Goal: Information Seeking & Learning: Learn about a topic

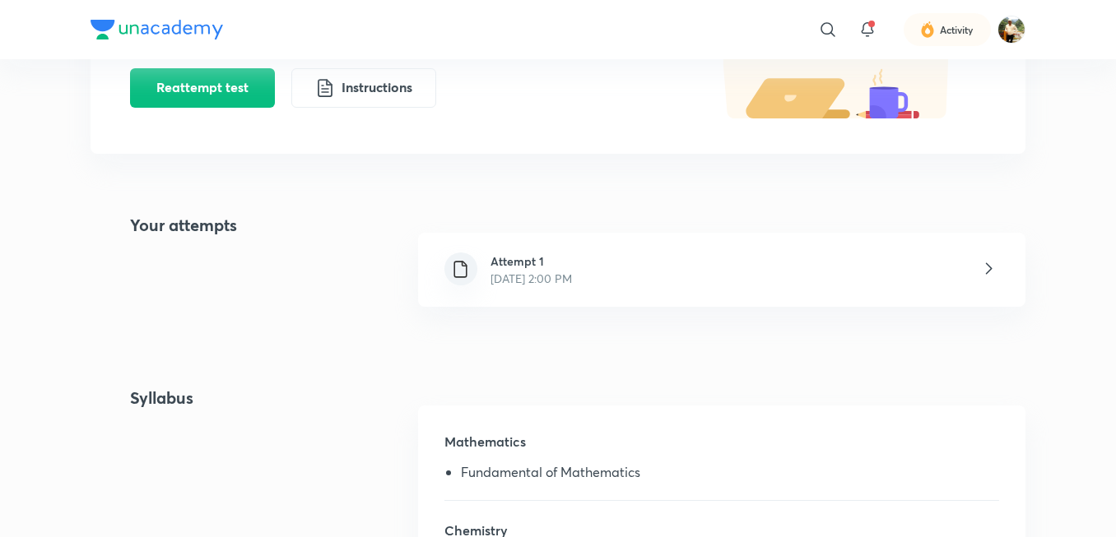
click at [721, 267] on div "Attempt 1 [DATE] 2:00 PM" at bounding box center [721, 270] width 607 height 74
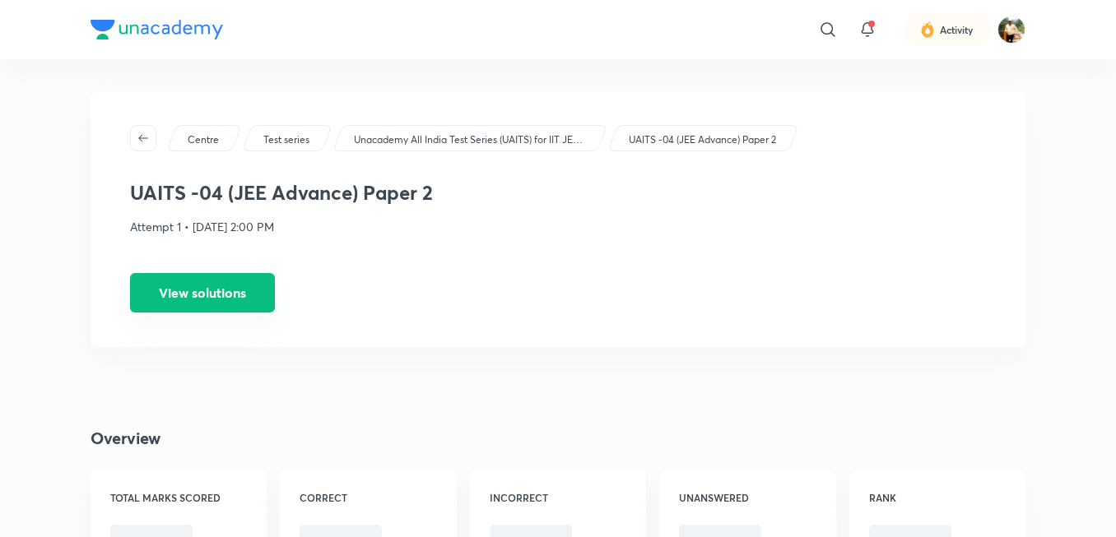
click at [224, 301] on button "View solutions" at bounding box center [202, 292] width 145 height 39
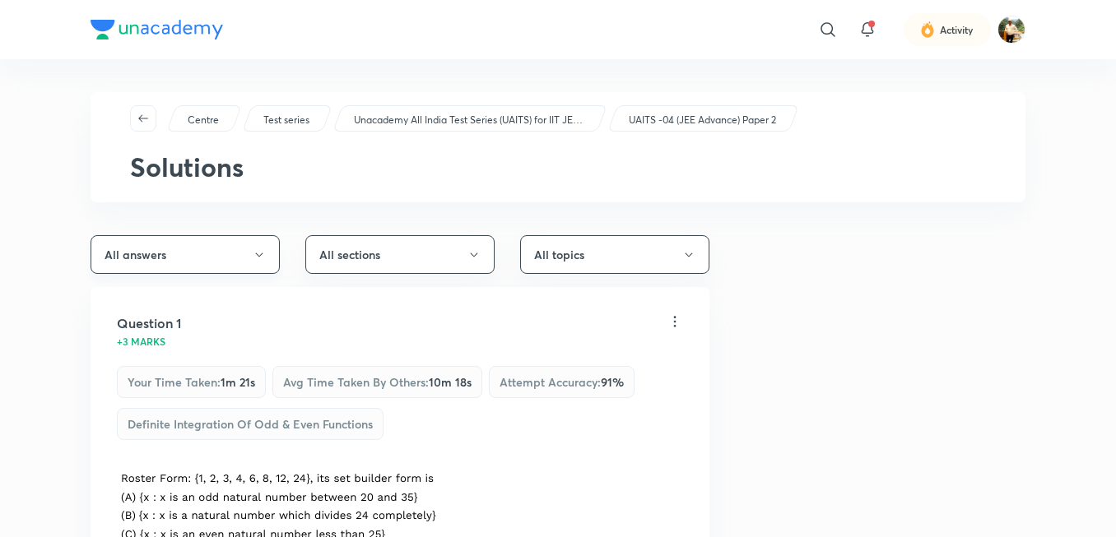
click at [243, 254] on button "All answers" at bounding box center [185, 254] width 189 height 39
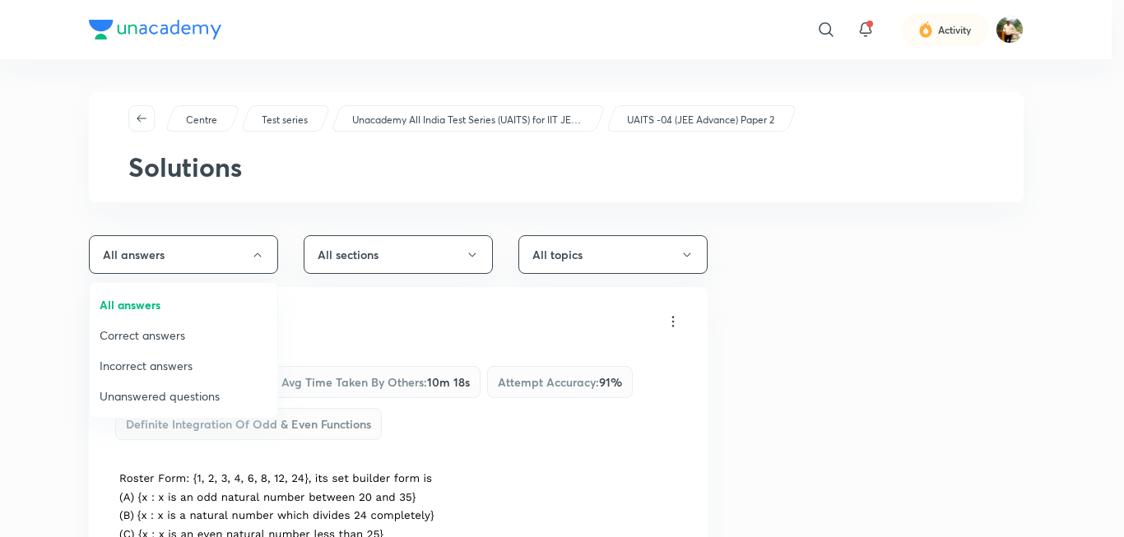
click at [174, 362] on span "Incorrect answers" at bounding box center [184, 365] width 168 height 17
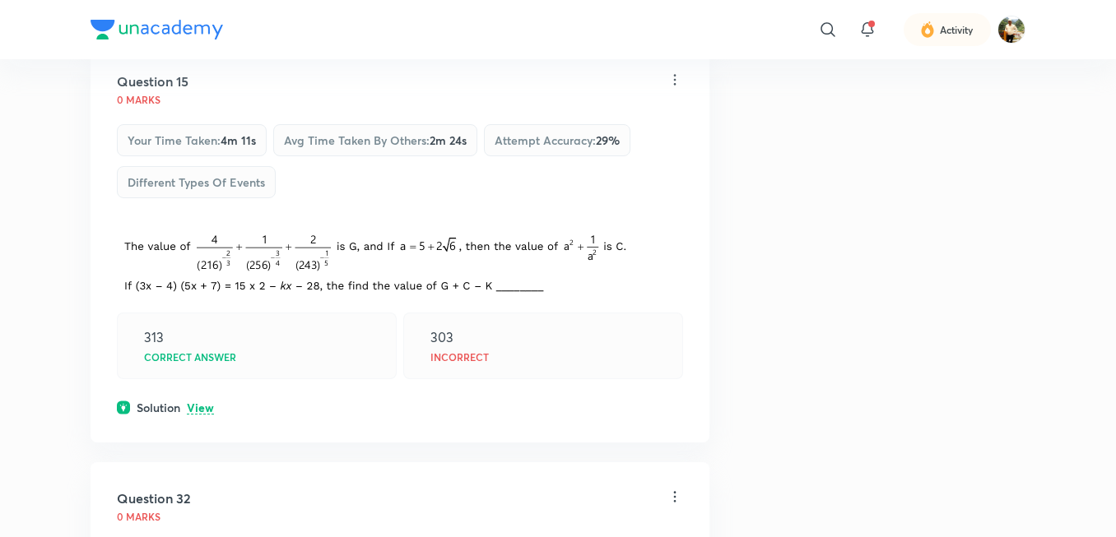
scroll to position [247, 0]
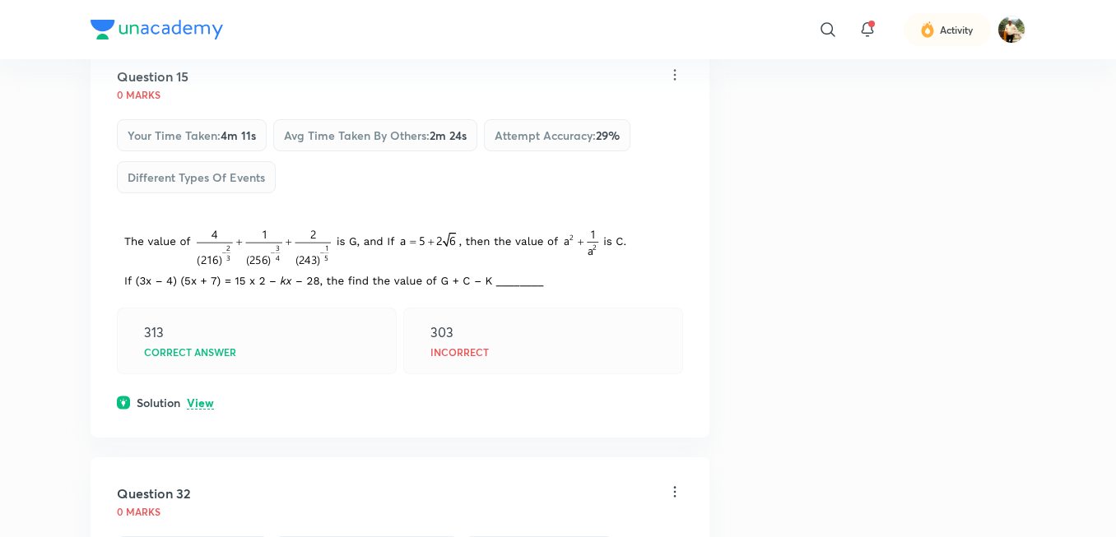
click at [204, 409] on p "View" at bounding box center [200, 403] width 27 height 12
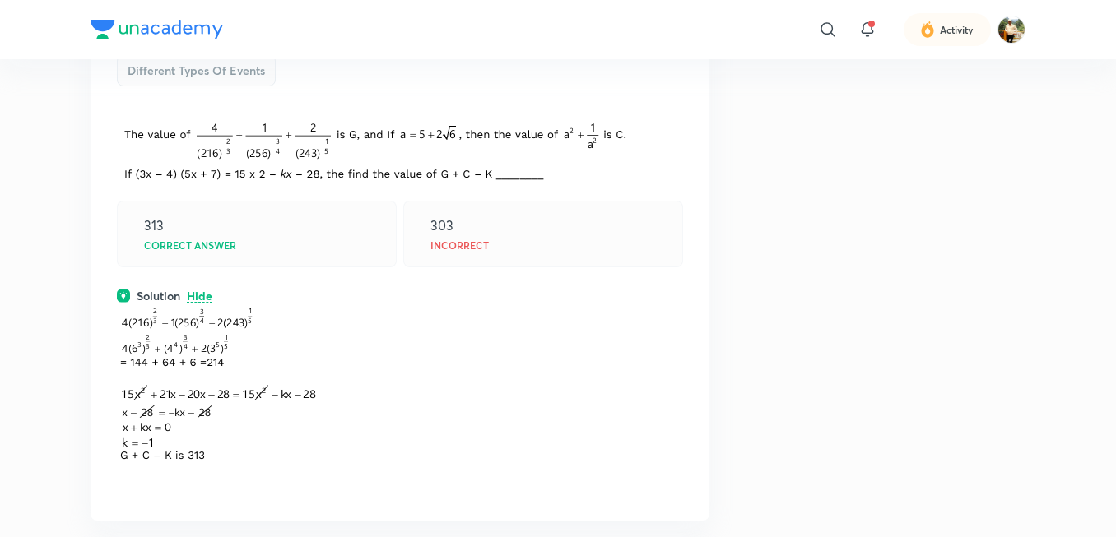
scroll to position [0, 0]
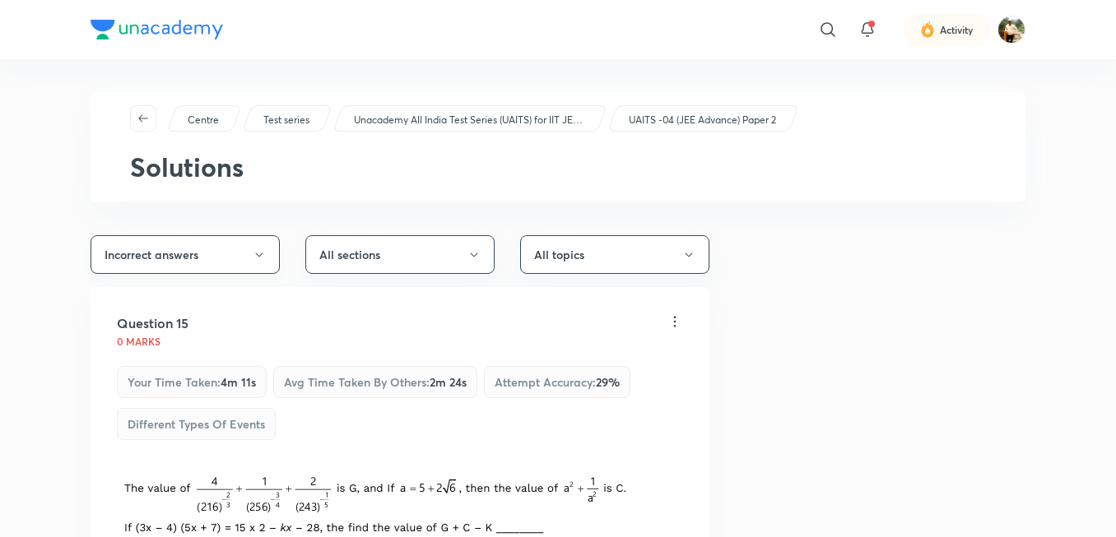
click at [246, 260] on button "Incorrect answers" at bounding box center [185, 254] width 189 height 39
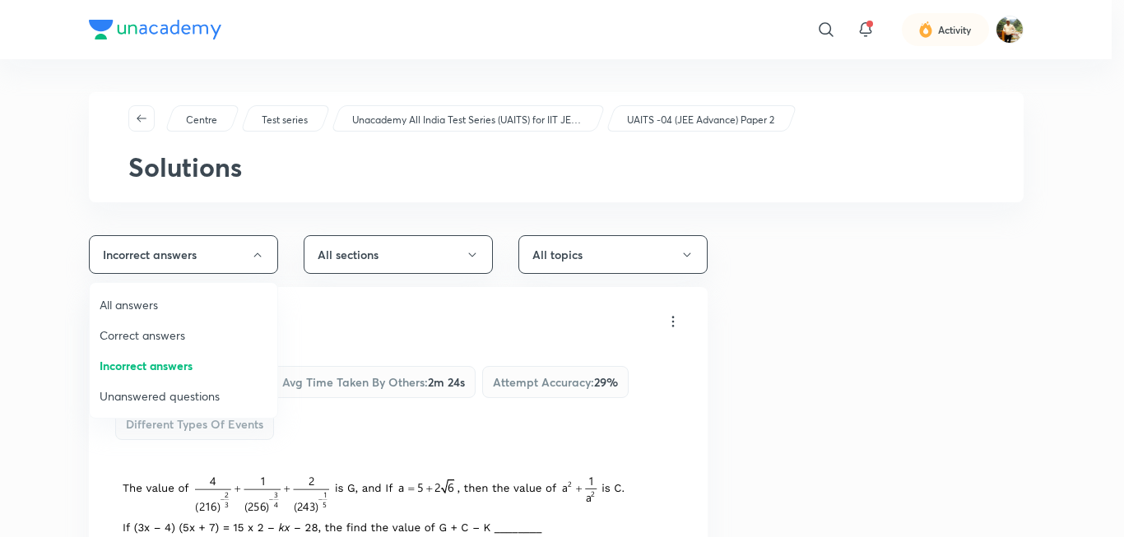
click at [189, 396] on span "Unanswered questions" at bounding box center [184, 396] width 168 height 17
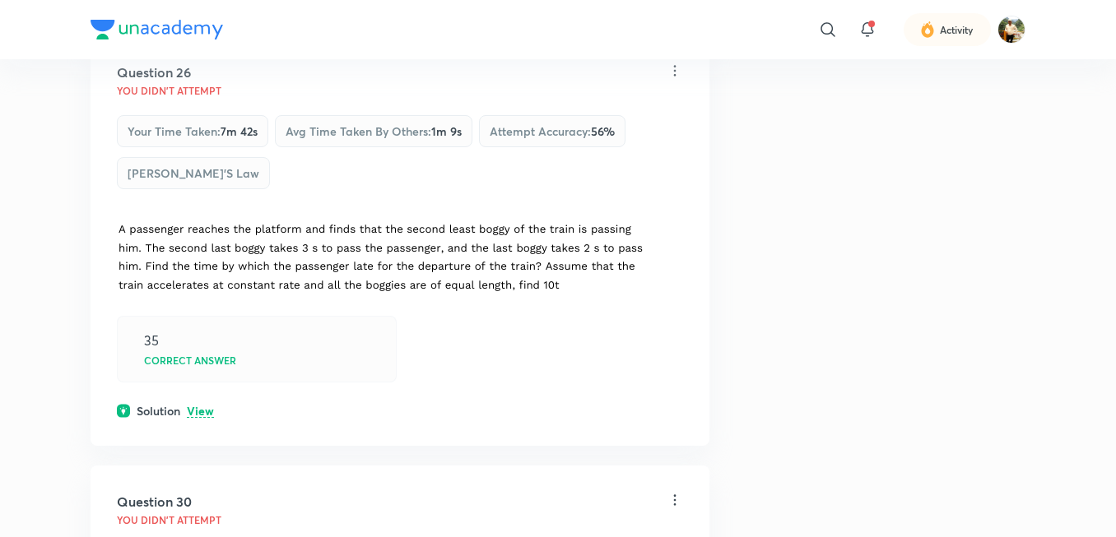
scroll to position [2469, 0]
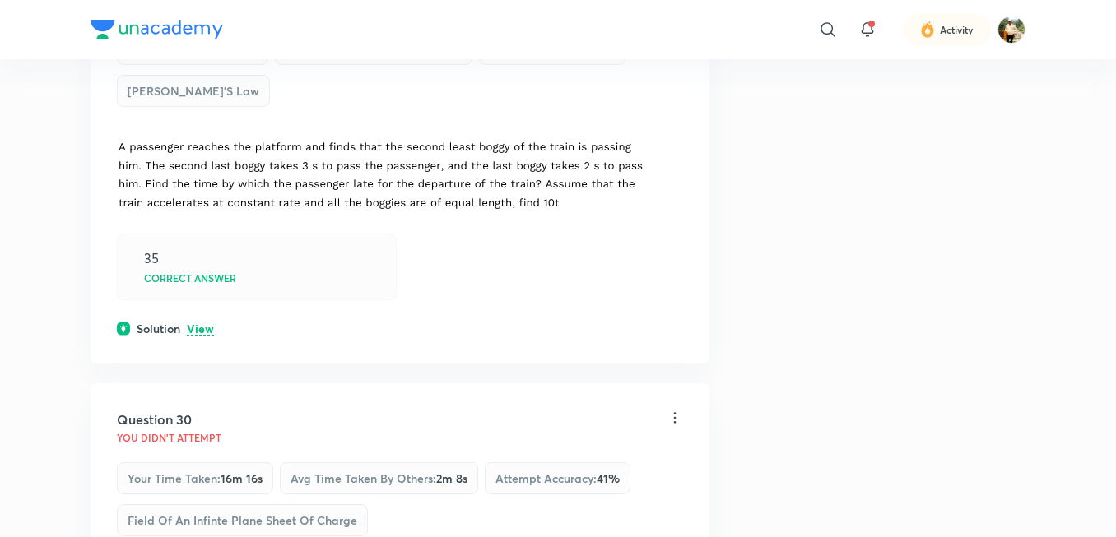
click at [188, 332] on p "View" at bounding box center [200, 329] width 27 height 12
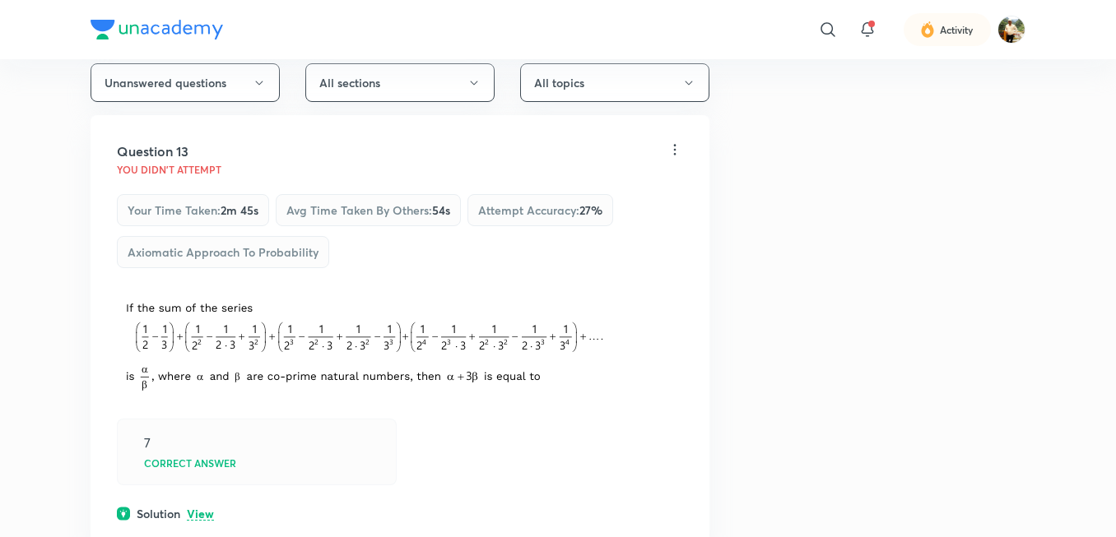
scroll to position [0, 0]
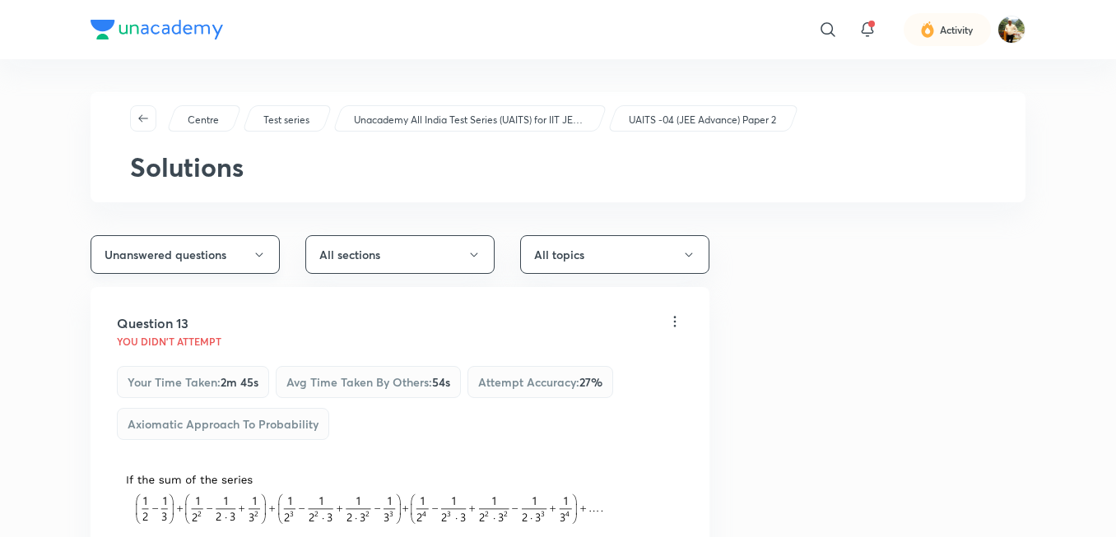
click at [267, 249] on button "Unanswered questions" at bounding box center [185, 254] width 189 height 39
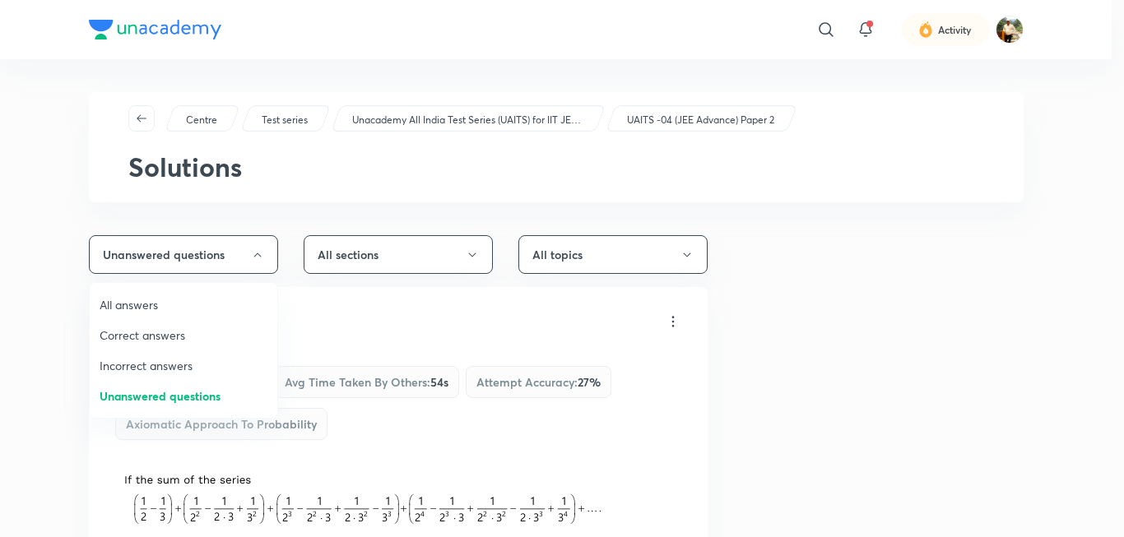
click at [170, 361] on span "Incorrect answers" at bounding box center [184, 365] width 168 height 17
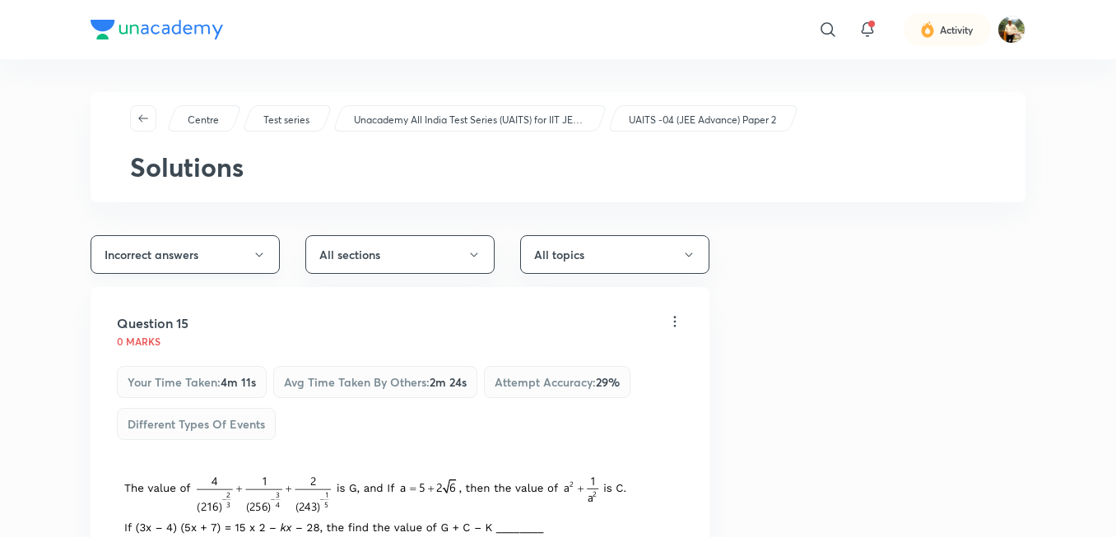
click at [206, 271] on button "Incorrect answers" at bounding box center [185, 254] width 189 height 39
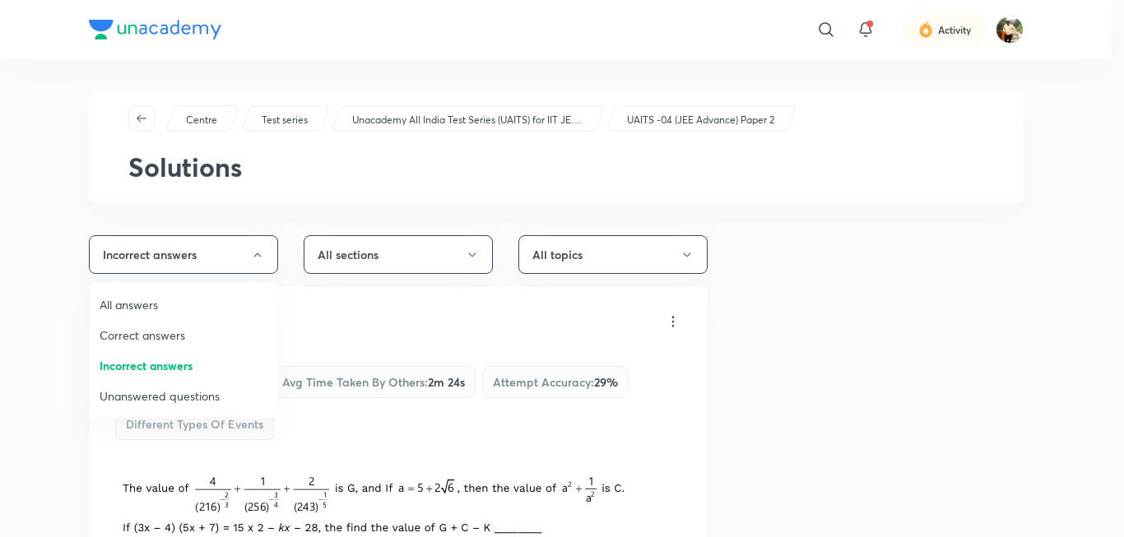
click at [208, 260] on div at bounding box center [562, 268] width 1124 height 537
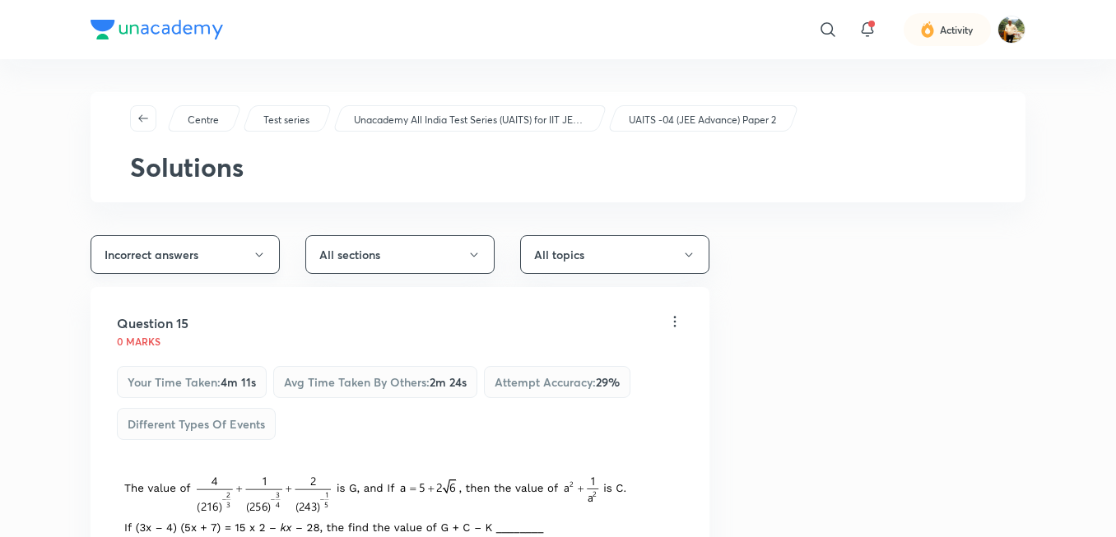
click at [262, 258] on icon "button" at bounding box center [259, 254] width 13 height 13
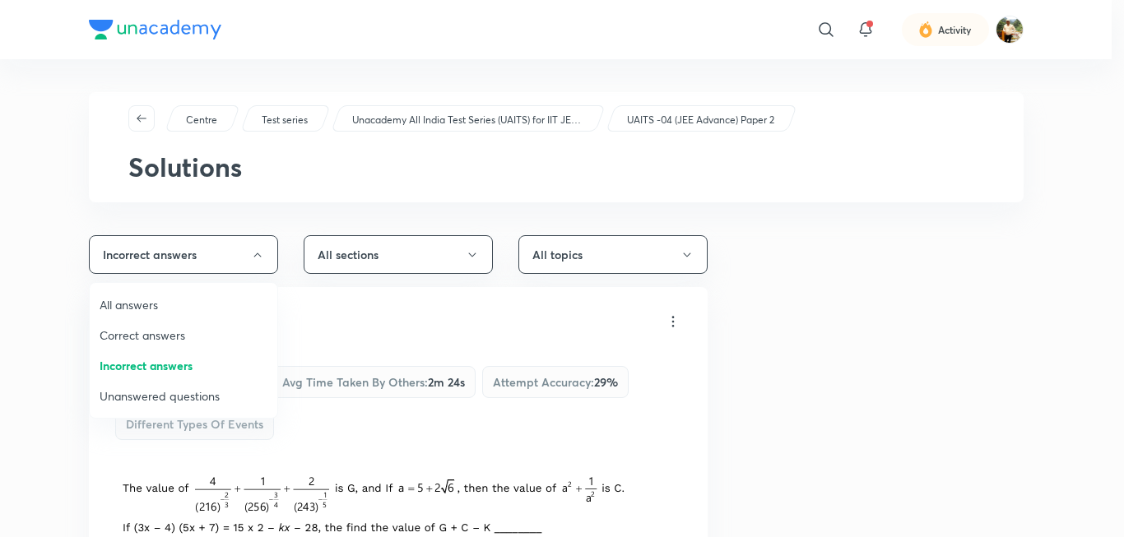
click at [160, 306] on span "All answers" at bounding box center [184, 304] width 168 height 17
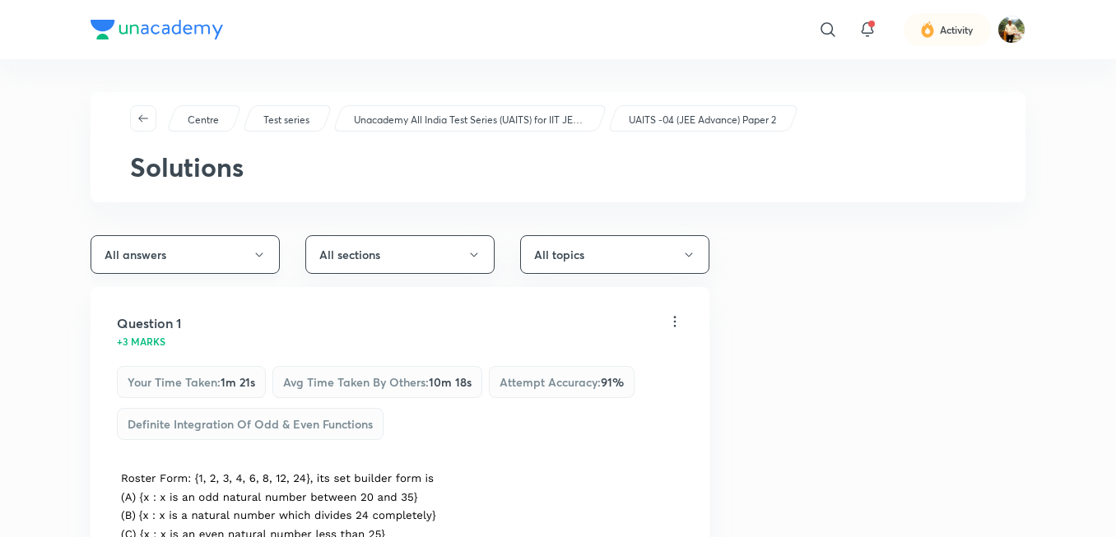
click at [267, 242] on button "All answers" at bounding box center [185, 254] width 189 height 39
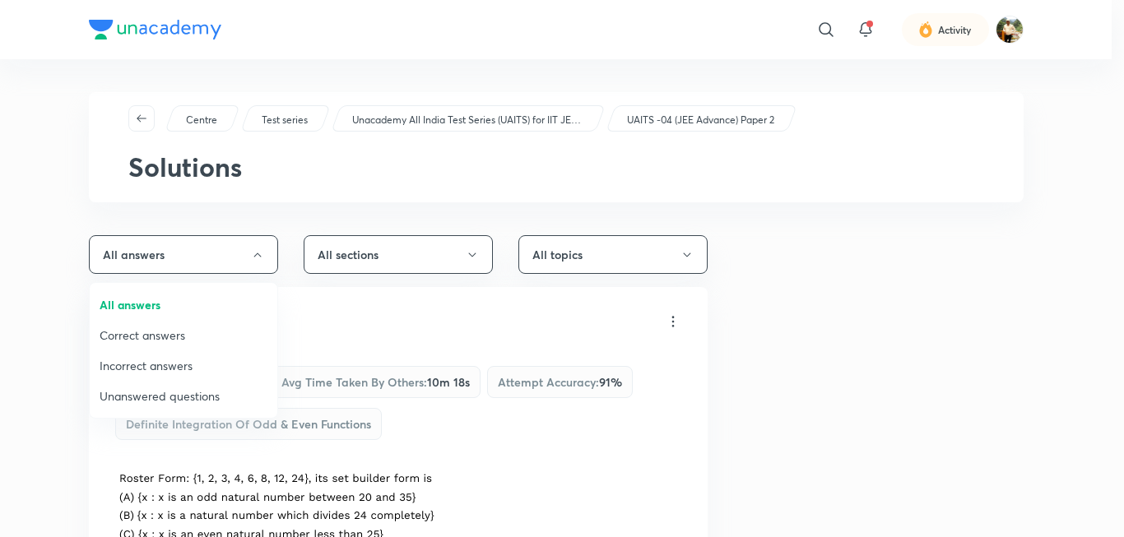
click at [167, 392] on span "Unanswered questions" at bounding box center [184, 396] width 168 height 17
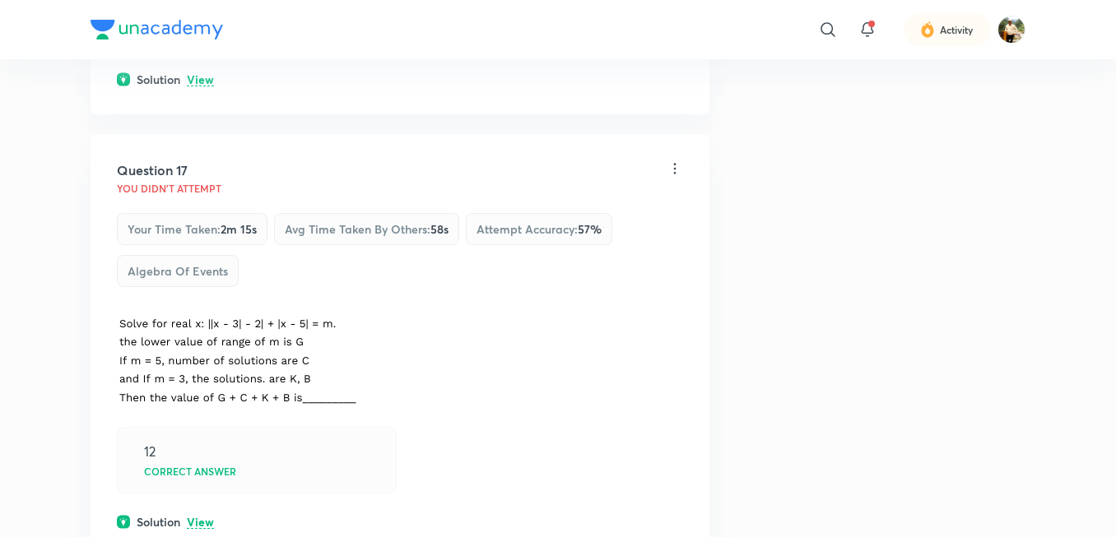
scroll to position [1152, 0]
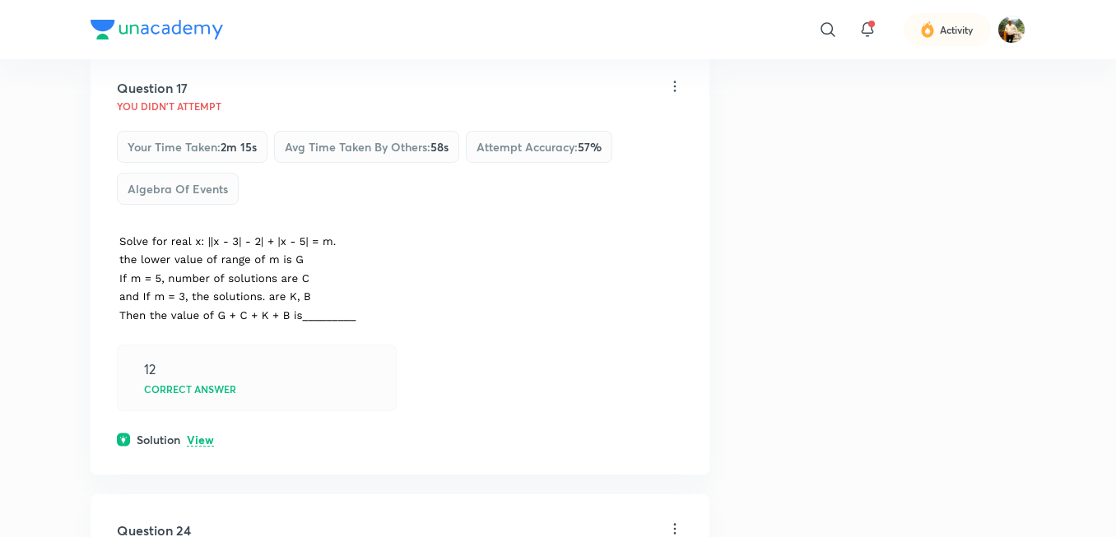
click at [200, 443] on p "View" at bounding box center [200, 440] width 27 height 12
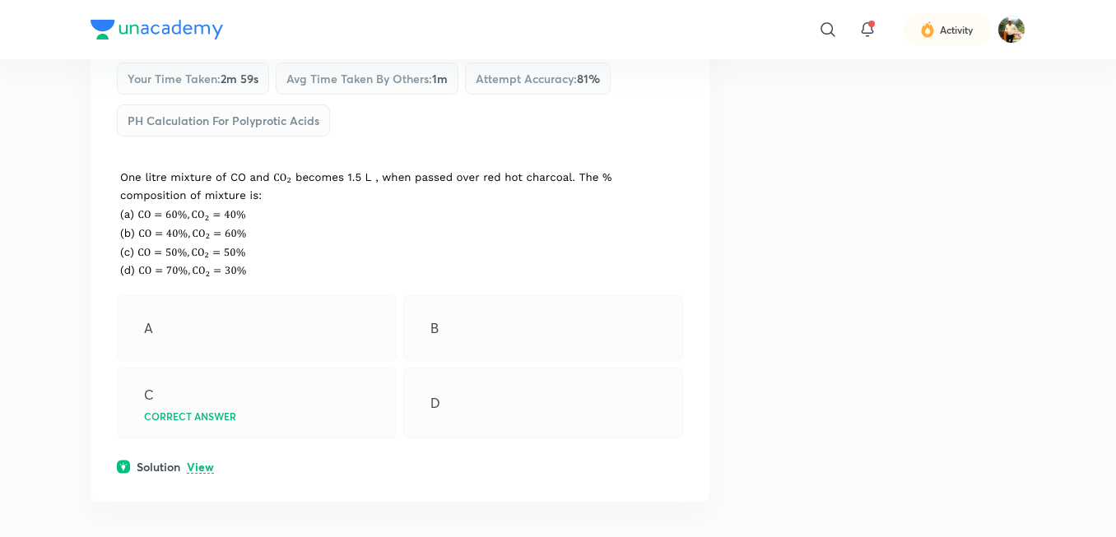
scroll to position [3456, 0]
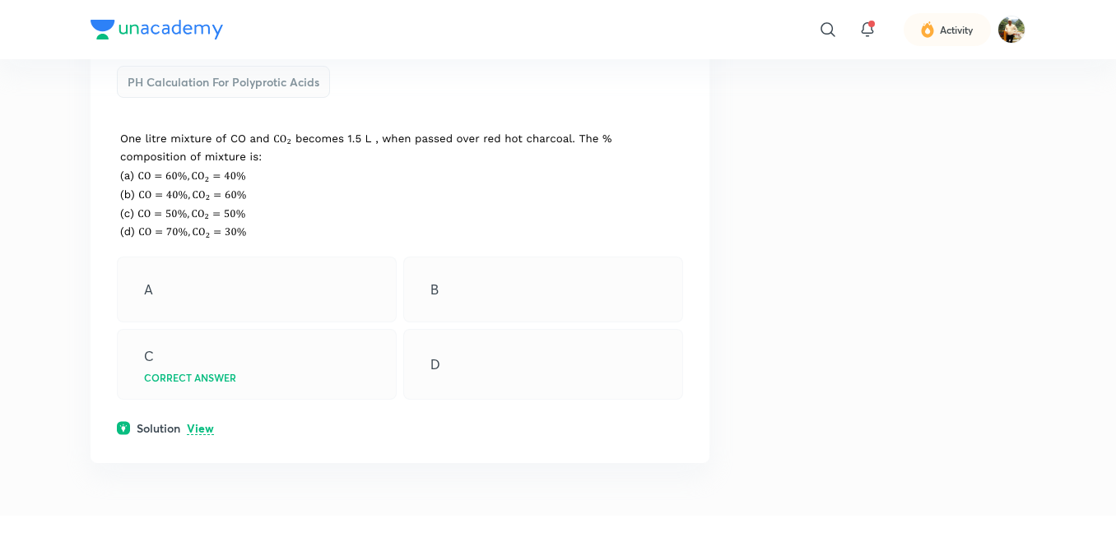
click at [204, 425] on p "View" at bounding box center [200, 429] width 27 height 12
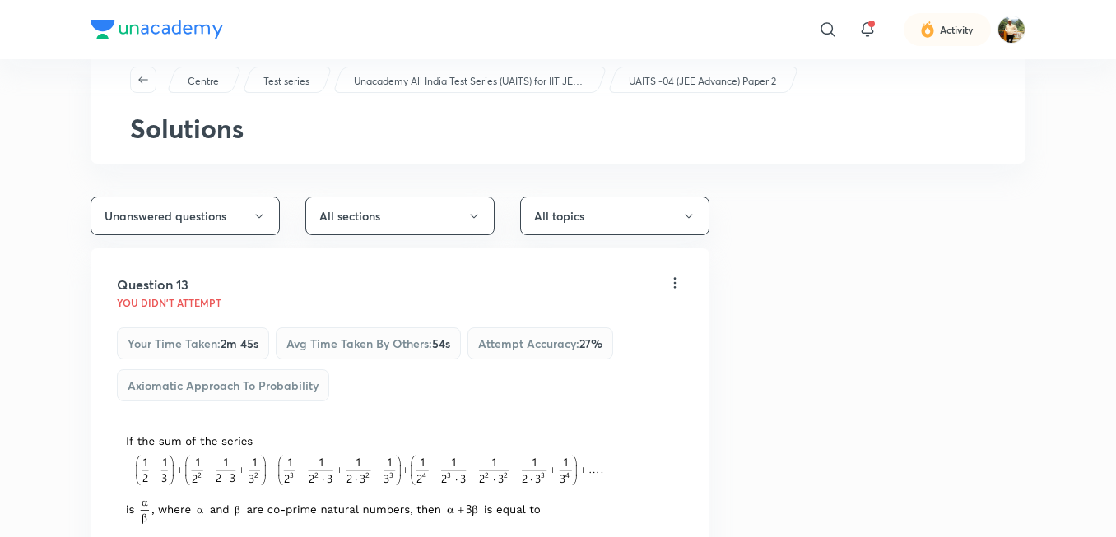
scroll to position [0, 0]
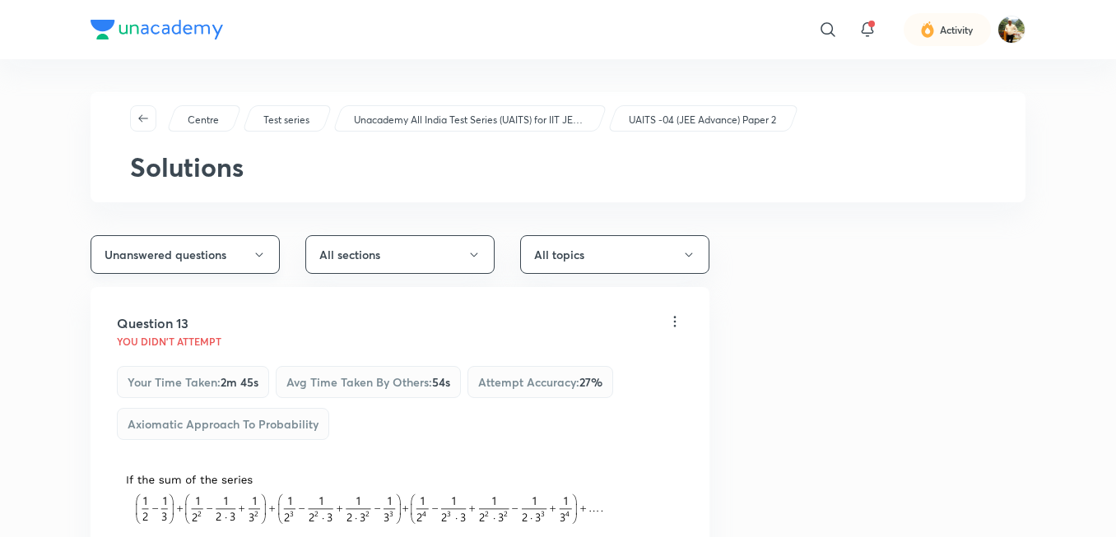
click at [273, 254] on button "Unanswered questions" at bounding box center [185, 254] width 189 height 39
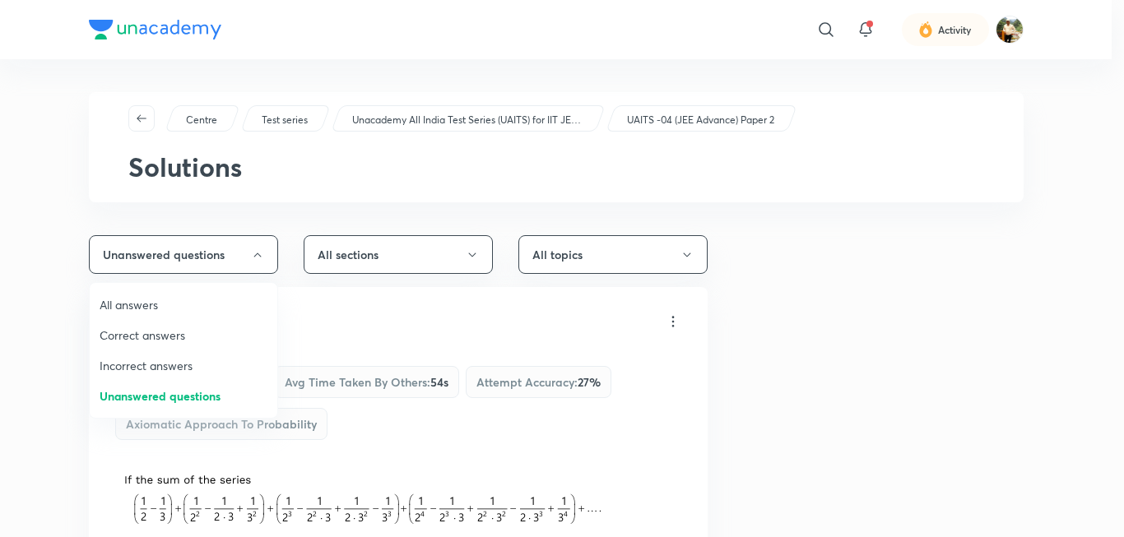
click at [168, 337] on span "Correct answers" at bounding box center [184, 335] width 168 height 17
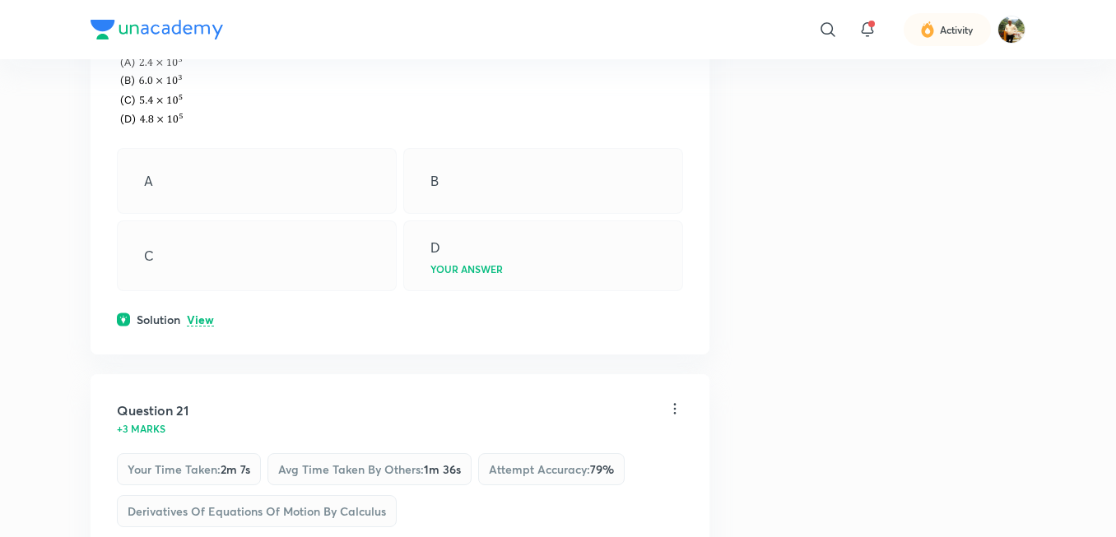
scroll to position [7899, 0]
